Goal: Browse casually

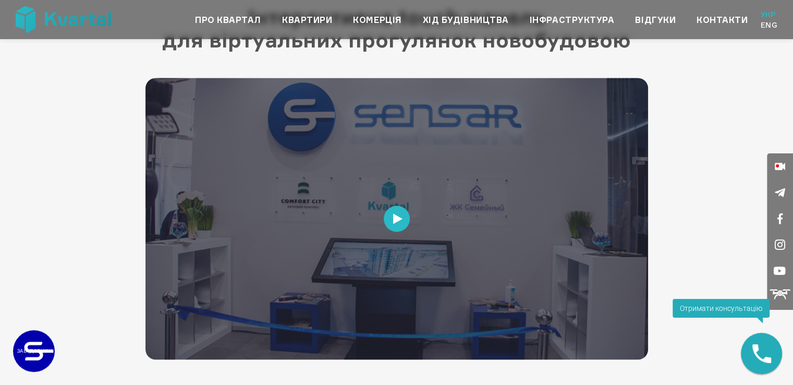
scroll to position [1825, 0]
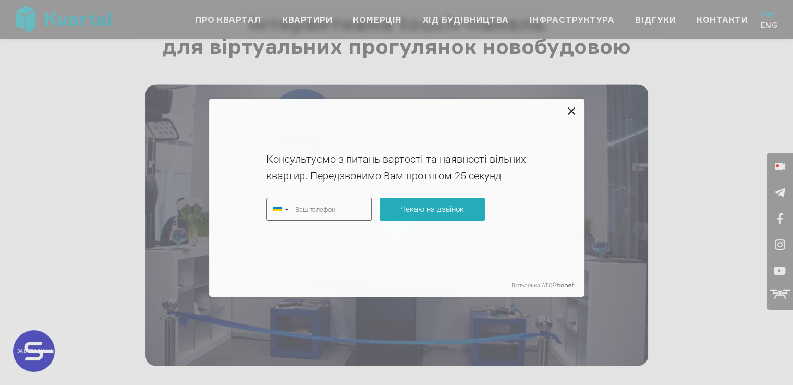
type input "+380"
click at [575, 110] on icon at bounding box center [571, 111] width 13 height 13
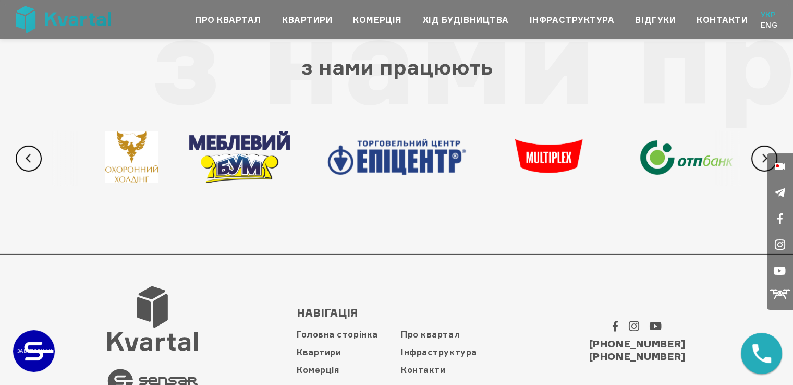
scroll to position [3307, 0]
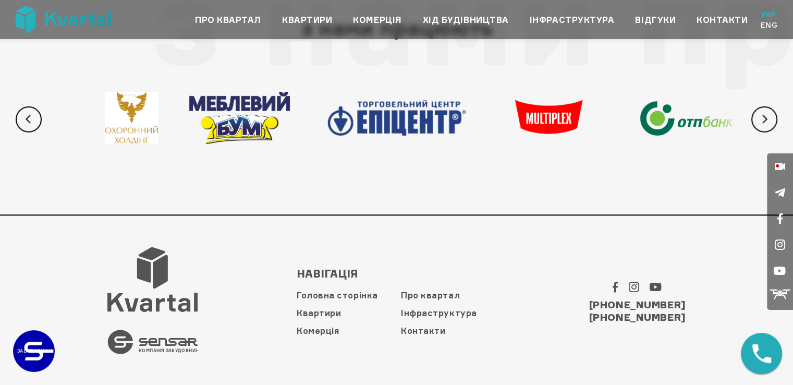
click at [156, 341] on icon ".st0 { fill: #545454; } КОМПАНІЯ ЗАБУДОВНИК" at bounding box center [152, 342] width 90 height 25
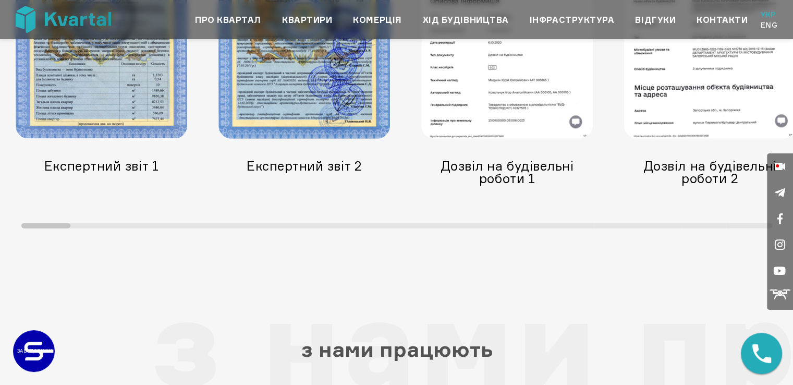
scroll to position [2941, 0]
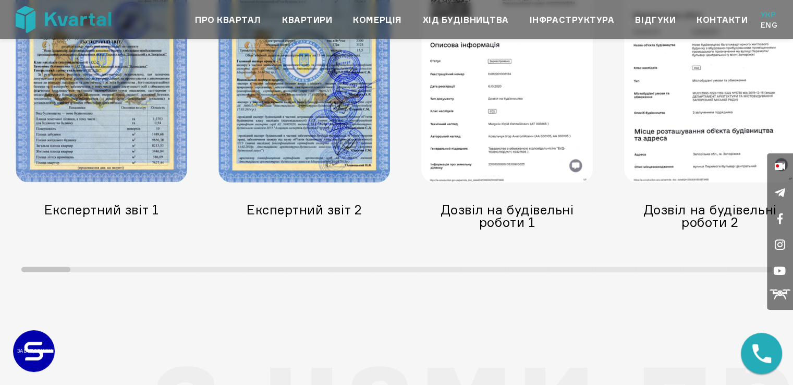
click at [111, 107] on img at bounding box center [102, 61] width 172 height 241
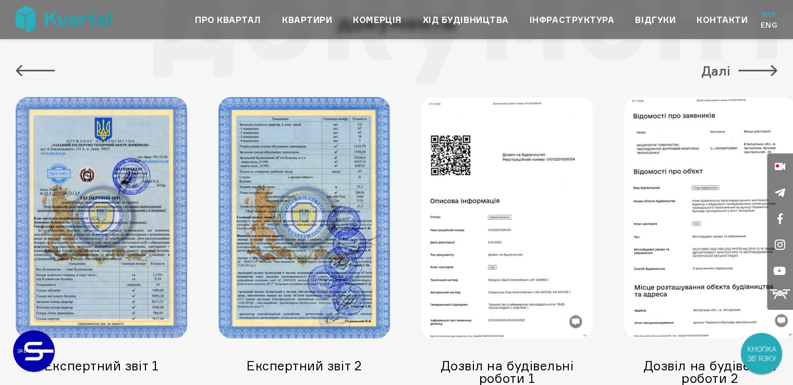
scroll to position [2785, 0]
click at [134, 224] on img at bounding box center [102, 218] width 172 height 241
click at [747, 70] on button "Далі" at bounding box center [739, 71] width 76 height 21
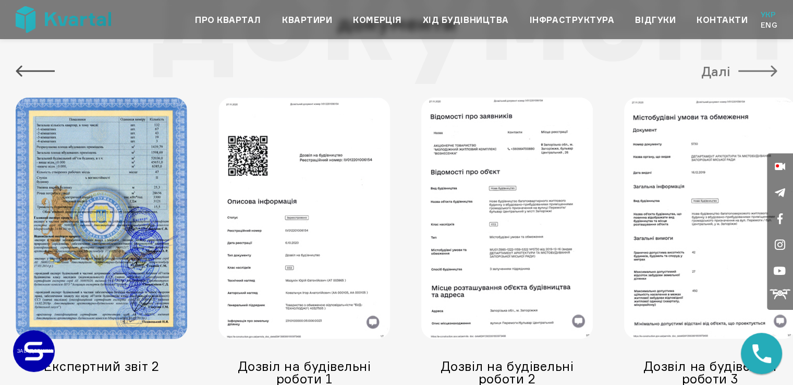
click at [747, 70] on button "Далі" at bounding box center [739, 71] width 76 height 21
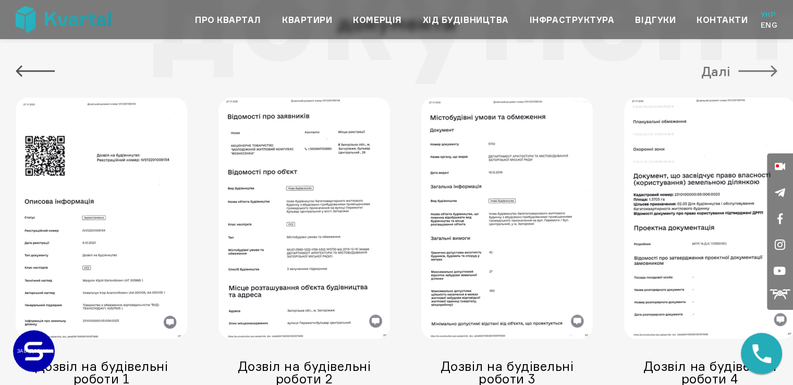
click at [747, 70] on button "Далі" at bounding box center [739, 71] width 76 height 21
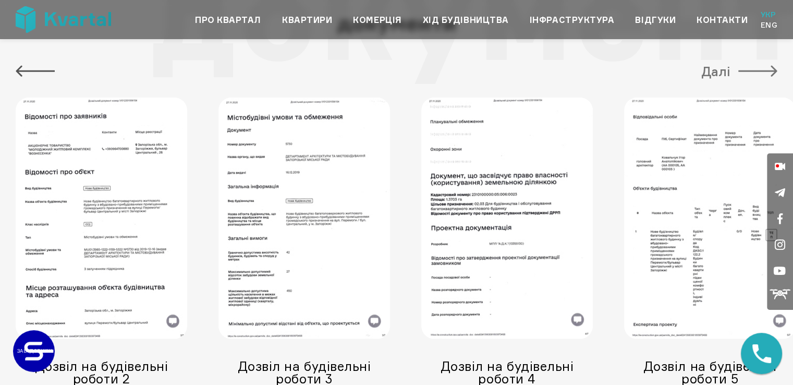
click at [747, 70] on button "Далі" at bounding box center [739, 71] width 76 height 21
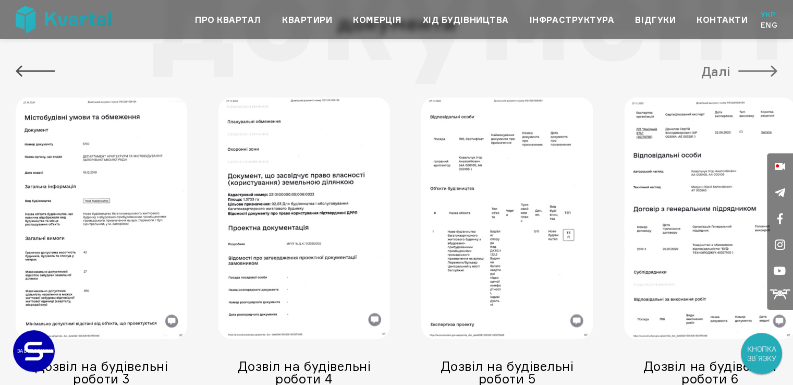
click at [747, 70] on button "Далі" at bounding box center [739, 71] width 76 height 21
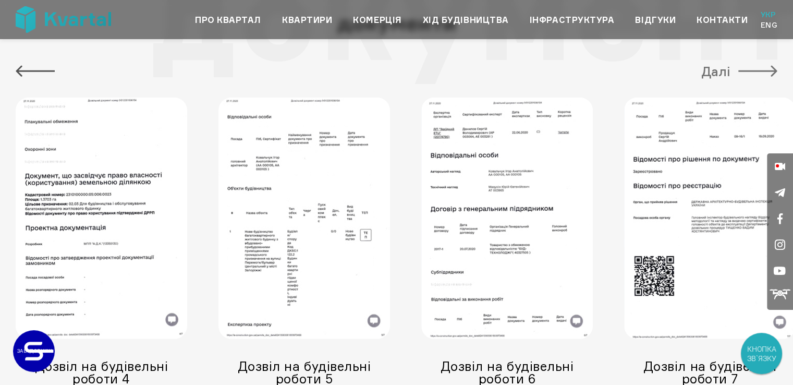
click at [747, 70] on button "Далі" at bounding box center [739, 71] width 76 height 21
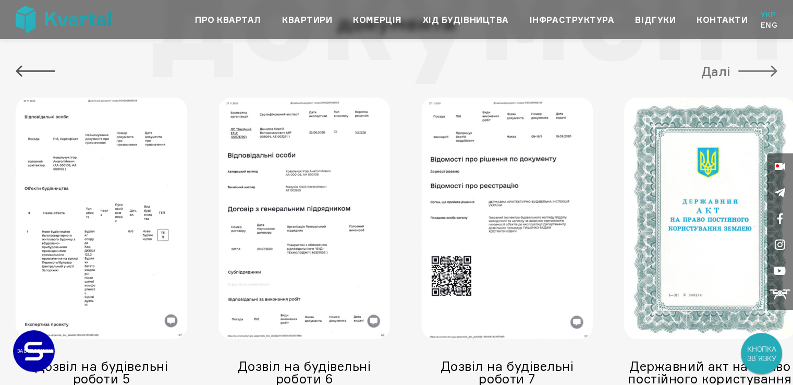
click at [747, 70] on button "Далі" at bounding box center [739, 71] width 76 height 21
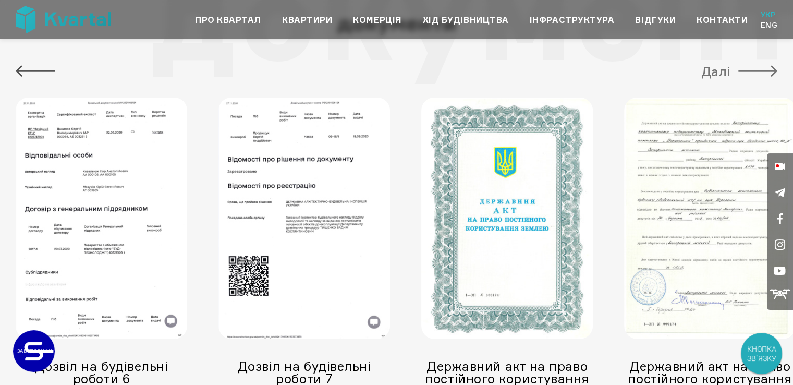
click at [747, 70] on button "Далі" at bounding box center [739, 71] width 76 height 21
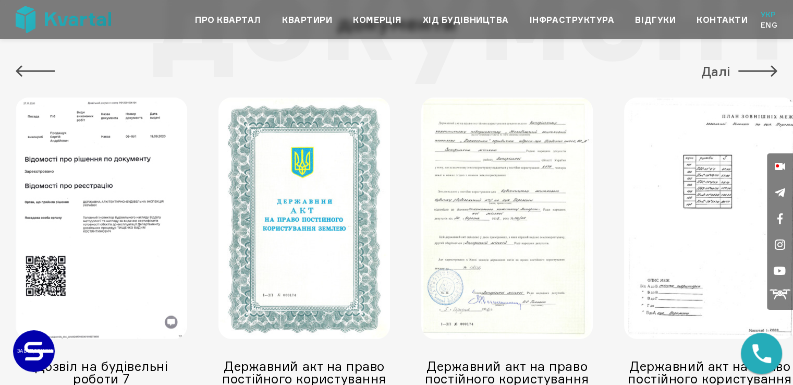
click at [507, 238] on img at bounding box center [507, 218] width 172 height 241
click at [747, 72] on button "Далі" at bounding box center [739, 71] width 76 height 21
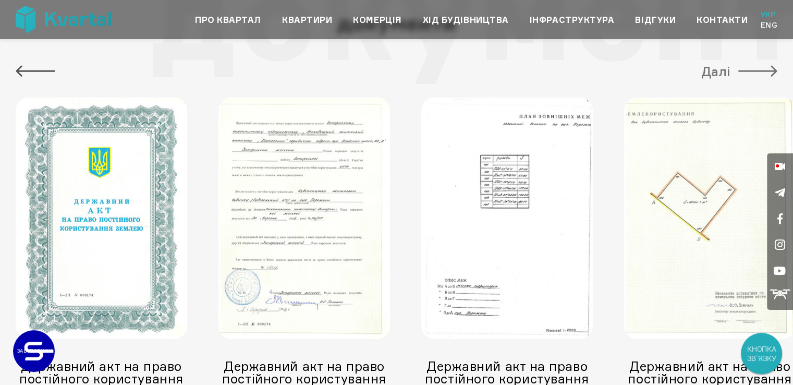
click at [747, 72] on button "Далі" at bounding box center [739, 71] width 76 height 21
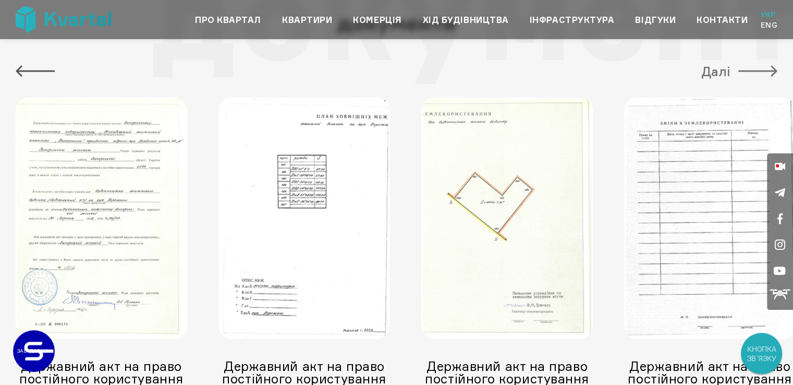
click at [747, 72] on button "Далі" at bounding box center [739, 71] width 76 height 21
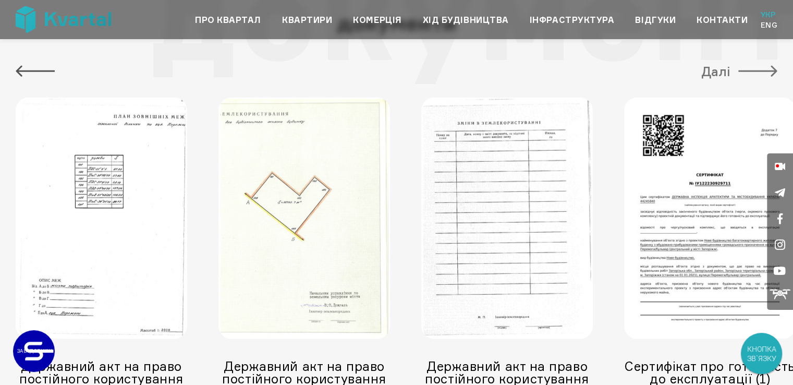
click at [747, 72] on button "Далі" at bounding box center [739, 71] width 76 height 21
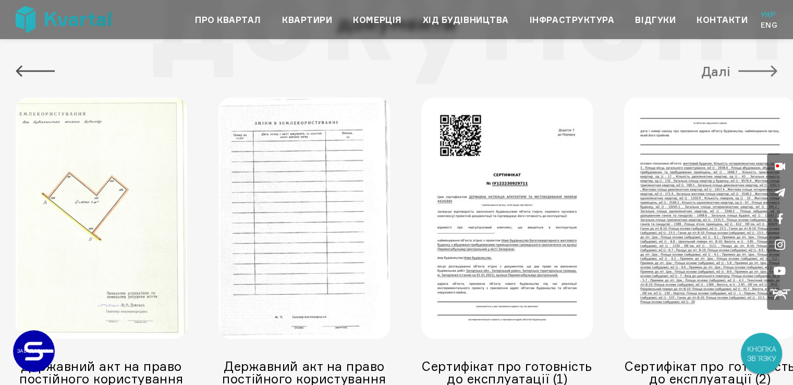
click at [747, 72] on button "Далі" at bounding box center [739, 71] width 76 height 21
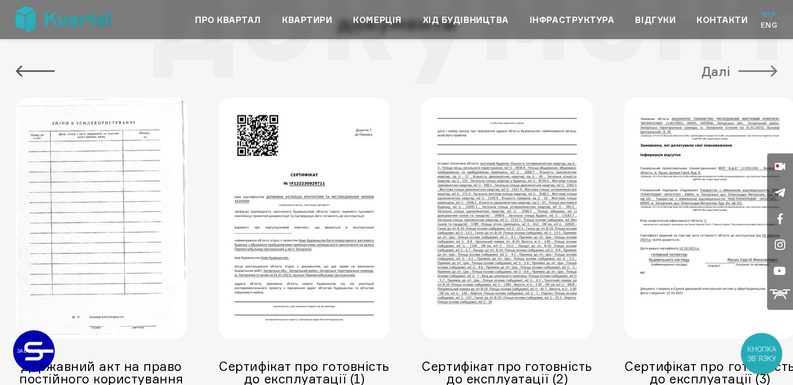
click at [747, 72] on button "Далі" at bounding box center [739, 71] width 76 height 21
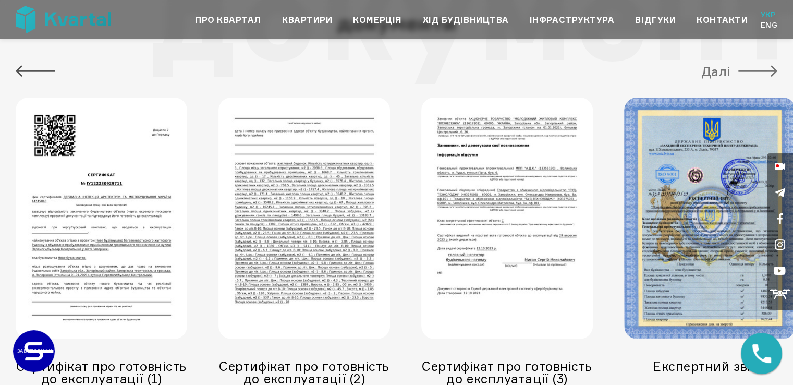
click at [747, 72] on button "Далі" at bounding box center [739, 71] width 76 height 21
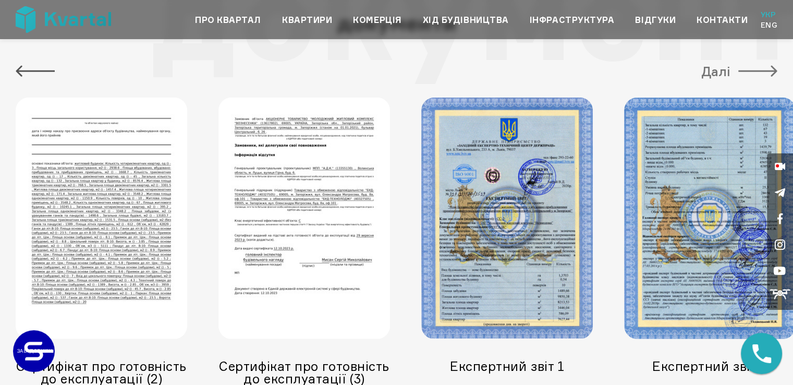
click at [747, 72] on button "Далі" at bounding box center [739, 71] width 76 height 21
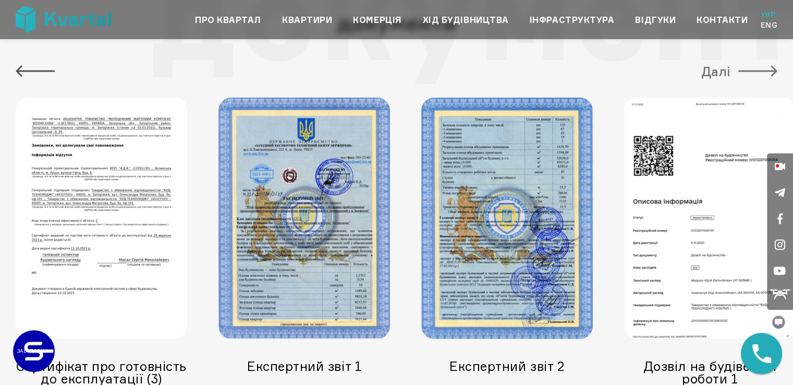
click at [747, 72] on button "Далі" at bounding box center [739, 71] width 76 height 21
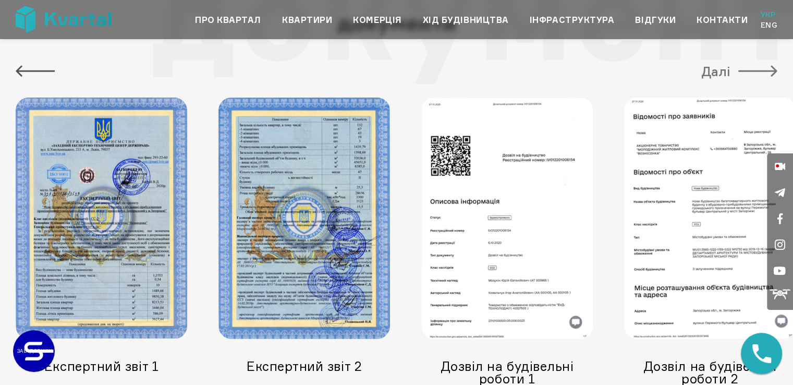
click at [748, 72] on button "Далі" at bounding box center [739, 71] width 76 height 21
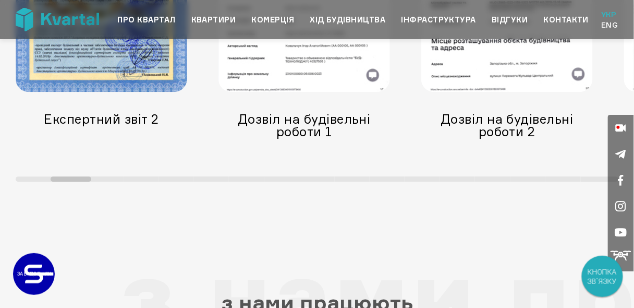
scroll to position [2566, 0]
